Goal: Information Seeking & Learning: Compare options

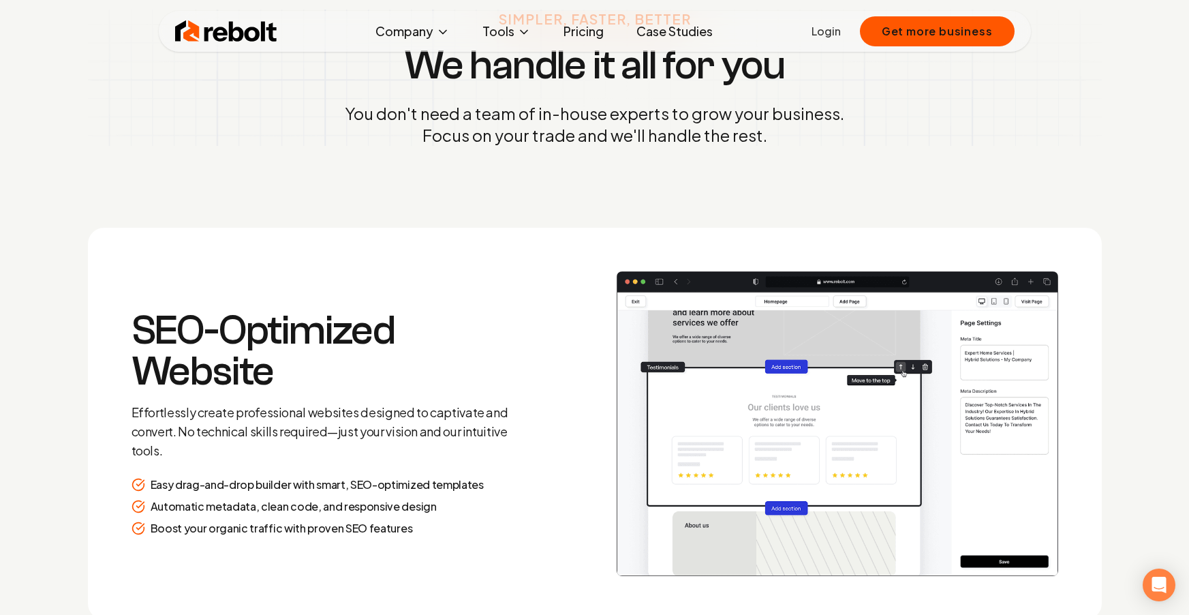
scroll to position [1692, 0]
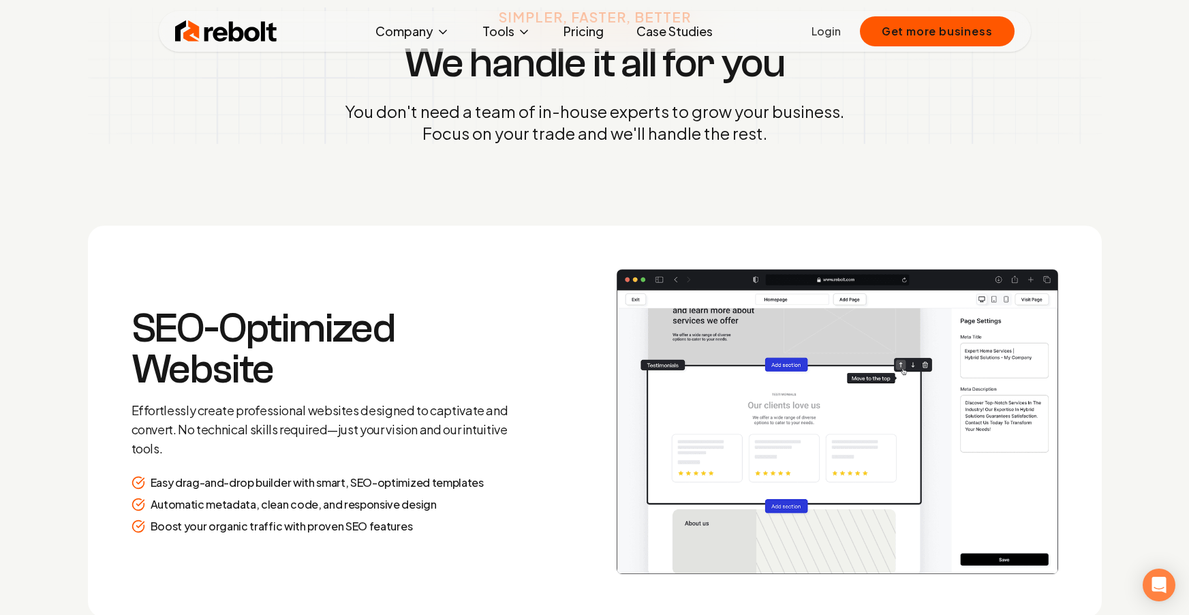
click at [830, 35] on link "Login" at bounding box center [825, 31] width 29 height 16
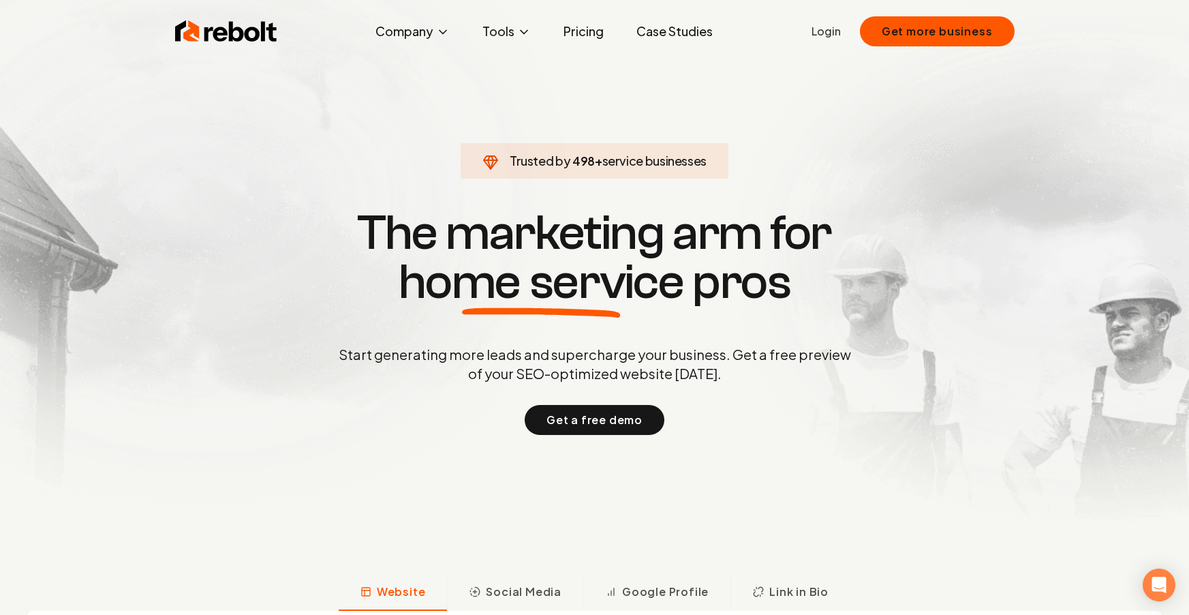
click at [598, 37] on link "Pricing" at bounding box center [584, 31] width 62 height 27
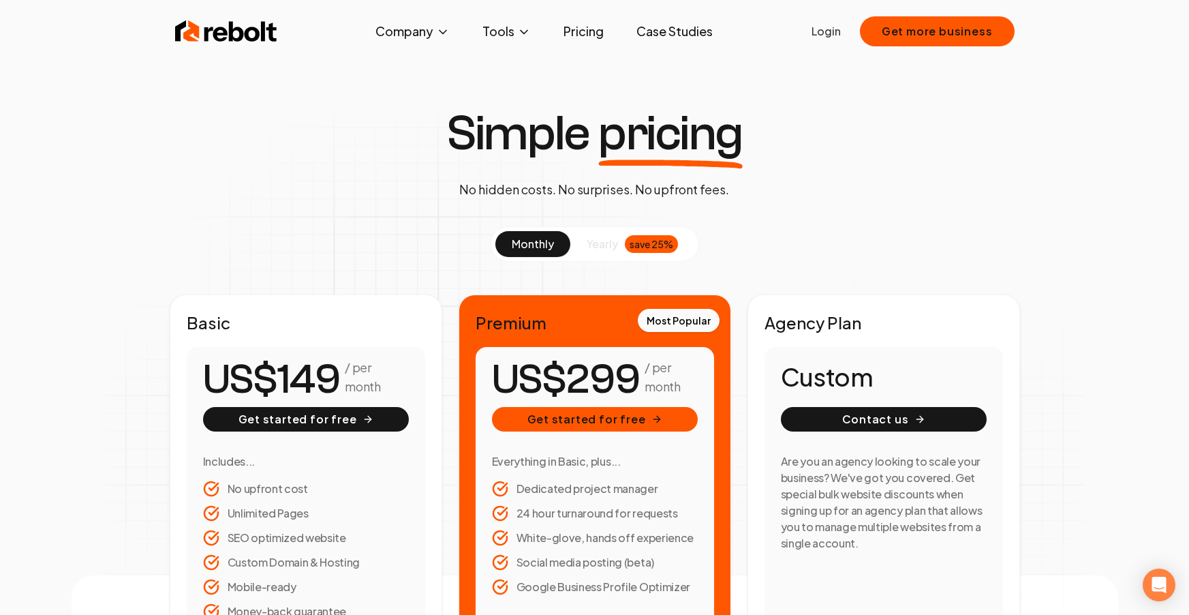
click at [263, 29] on img at bounding box center [226, 31] width 102 height 27
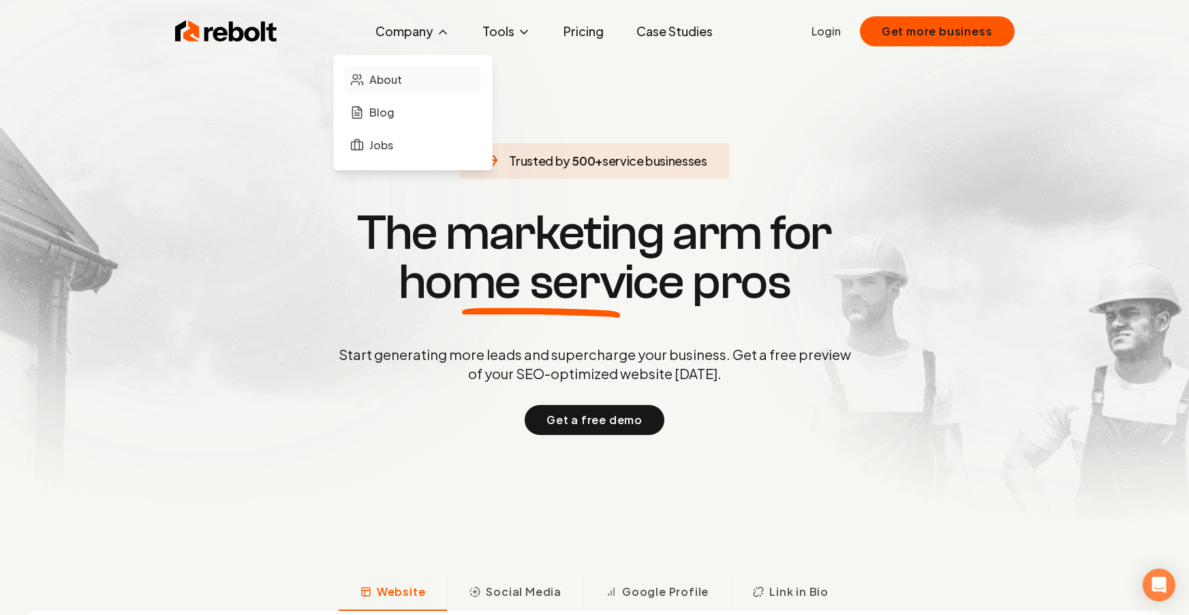
click at [419, 85] on link "About" at bounding box center [413, 79] width 136 height 27
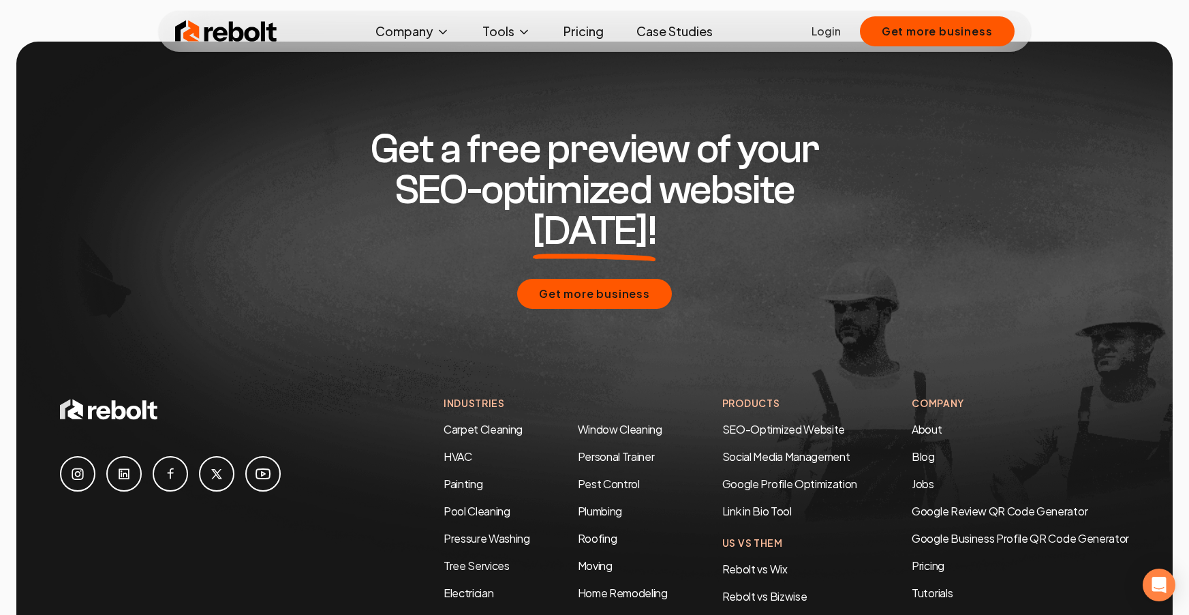
scroll to position [4217, 0]
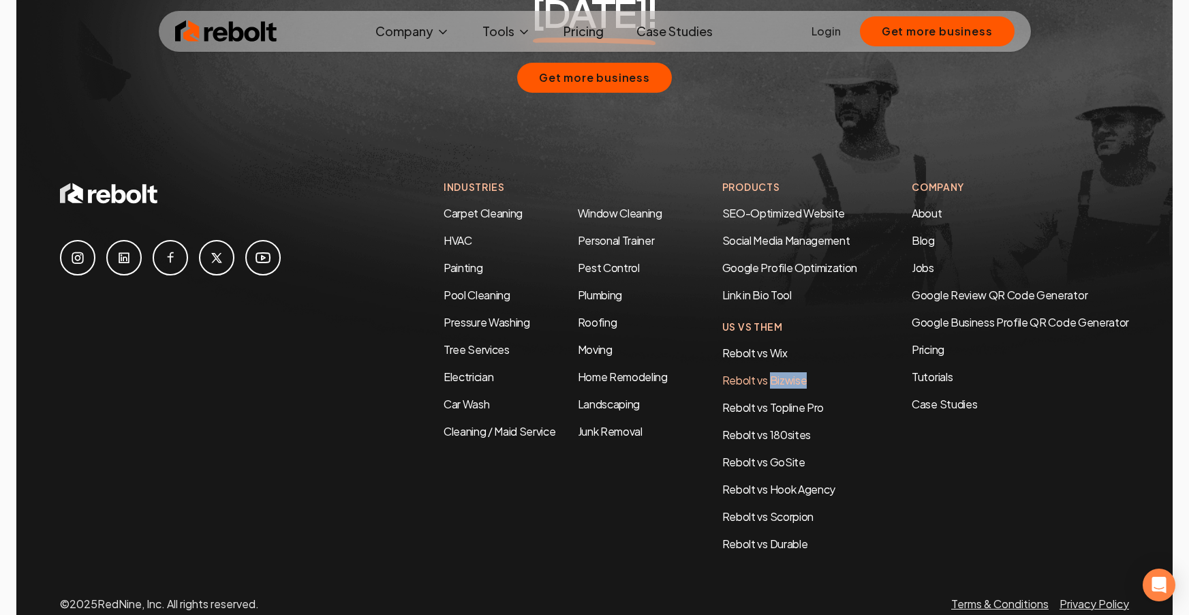
drag, startPoint x: 821, startPoint y: 326, endPoint x: 766, endPoint y: 326, distance: 55.2
click at [766, 372] on li "Rebolt vs Bizwise" at bounding box center [778, 380] width 113 height 16
copy link "Bizwise"
drag, startPoint x: 824, startPoint y: 353, endPoint x: 767, endPoint y: 352, distance: 57.2
click at [767, 399] on li "Rebolt vs Topline Pro" at bounding box center [778, 407] width 113 height 16
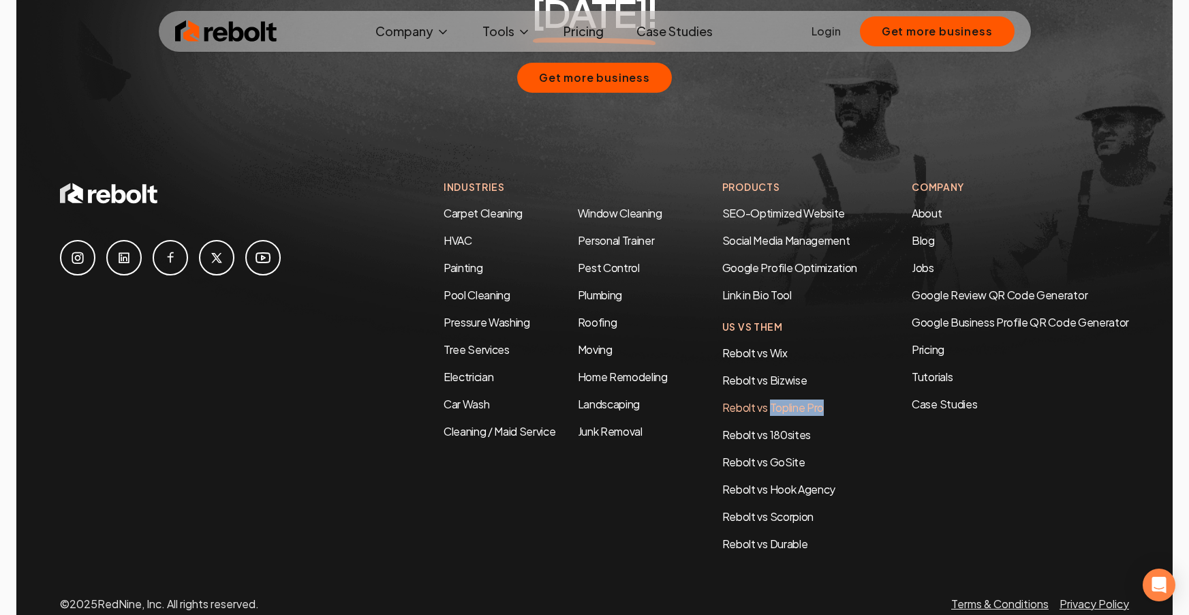
copy link "Topline Pro"
drag, startPoint x: 823, startPoint y: 379, endPoint x: 766, endPoint y: 379, distance: 57.2
click at [766, 426] on li "Rebolt vs 180sites" at bounding box center [778, 434] width 113 height 16
copy link "180sites"
drag, startPoint x: 803, startPoint y: 408, endPoint x: 764, endPoint y: 407, distance: 38.2
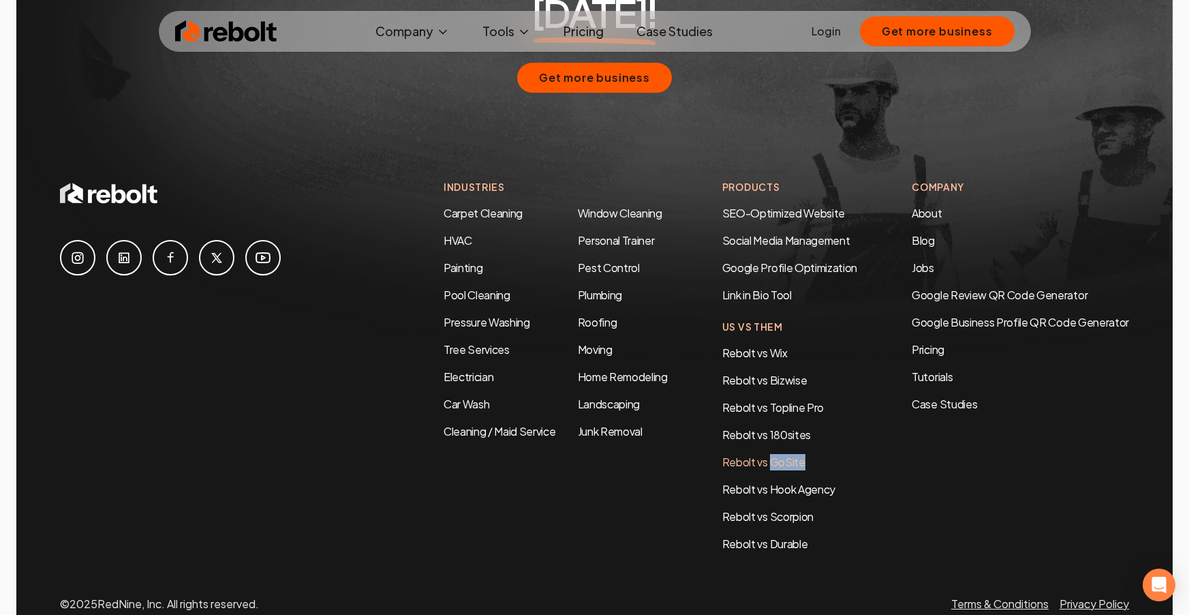
click at [764, 454] on li "Rebolt vs GoSite" at bounding box center [778, 462] width 113 height 16
copy link "GoSite"
drag, startPoint x: 852, startPoint y: 436, endPoint x: 766, endPoint y: 436, distance: 85.2
click at [766, 436] on div "Rebolt vs Wix Rebolt vs Bizwise Rebolt vs Topline Pro Rebolt vs 180sites Rebolt…" at bounding box center [789, 448] width 135 height 207
copy link "Hook Agency"
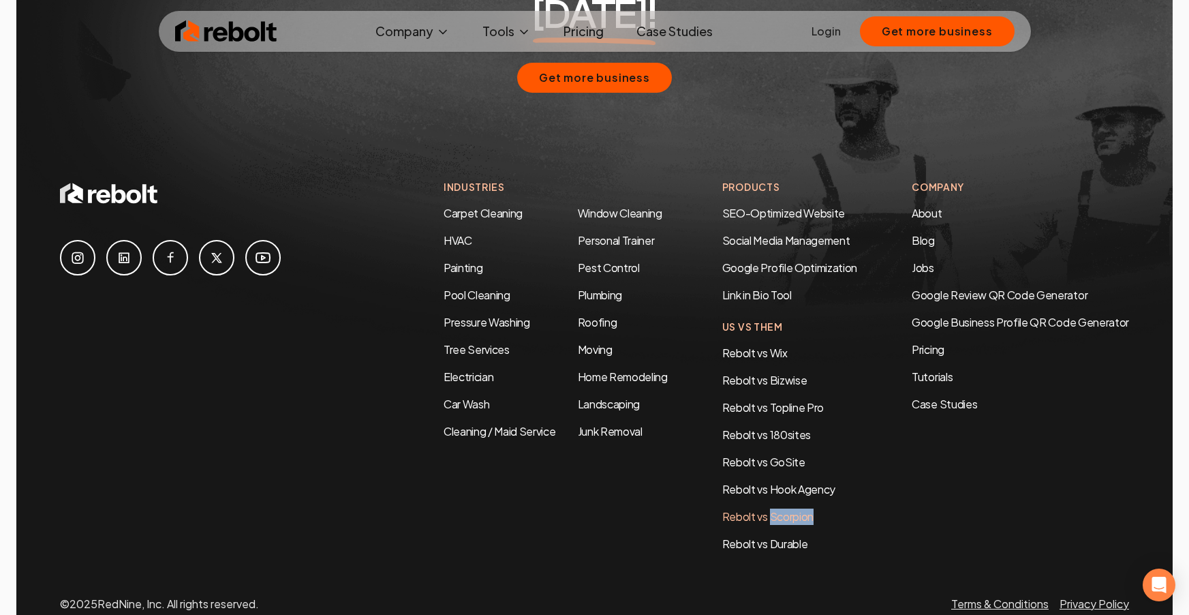
drag, startPoint x: 850, startPoint y: 459, endPoint x: 766, endPoint y: 460, distance: 84.5
click at [766, 460] on div "Rebolt vs Wix Rebolt vs Bizwise Rebolt vs Topline Pro Rebolt vs 180sites Rebolt…" at bounding box center [789, 448] width 135 height 207
copy link "Scorpion"
drag, startPoint x: 821, startPoint y: 489, endPoint x: 765, endPoint y: 487, distance: 55.9
click at [765, 535] on li "Rebolt vs Durable" at bounding box center [778, 543] width 113 height 16
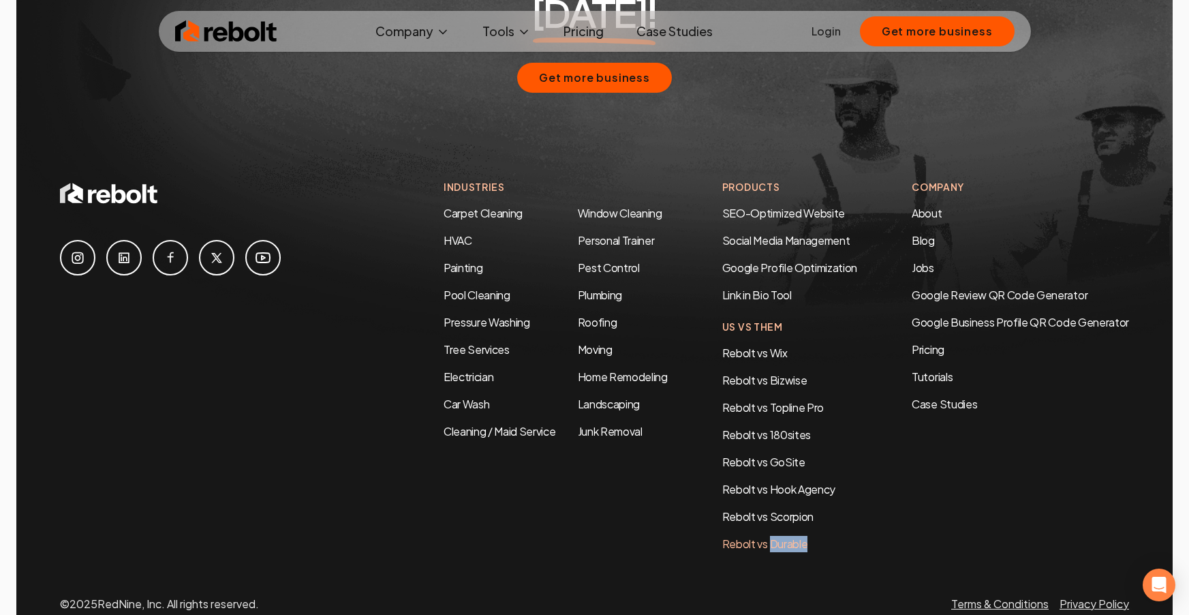
copy link "Durable"
drag, startPoint x: 830, startPoint y: 465, endPoint x: 765, endPoint y: 461, distance: 64.8
click at [765, 508] on li "Rebolt vs Scorpion" at bounding box center [778, 516] width 113 height 16
copy link "Scorpion"
